Goal: Find specific page/section: Find specific page/section

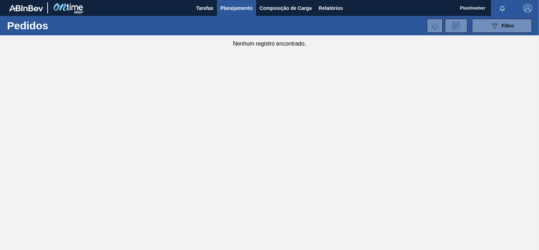
click at [240, 13] on button "Planejamento" at bounding box center [236, 8] width 39 height 16
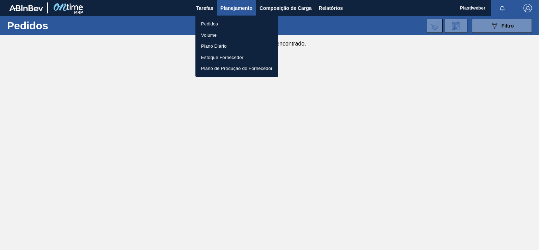
click at [224, 23] on li "Pedidos" at bounding box center [237, 23] width 83 height 11
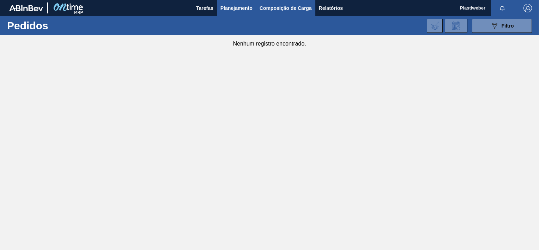
click at [278, 10] on span "Composição de Carga" at bounding box center [286, 8] width 52 height 8
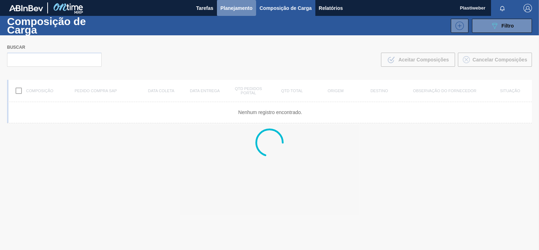
click at [246, 10] on span "Planejamento" at bounding box center [237, 8] width 32 height 8
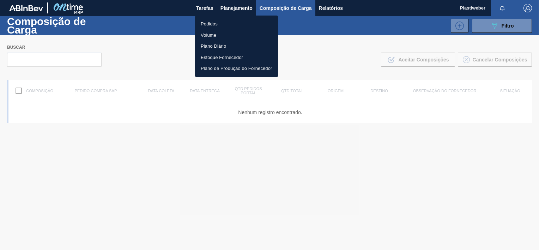
click at [216, 22] on li "Pedidos" at bounding box center [236, 23] width 83 height 11
